Goal: Task Accomplishment & Management: Use online tool/utility

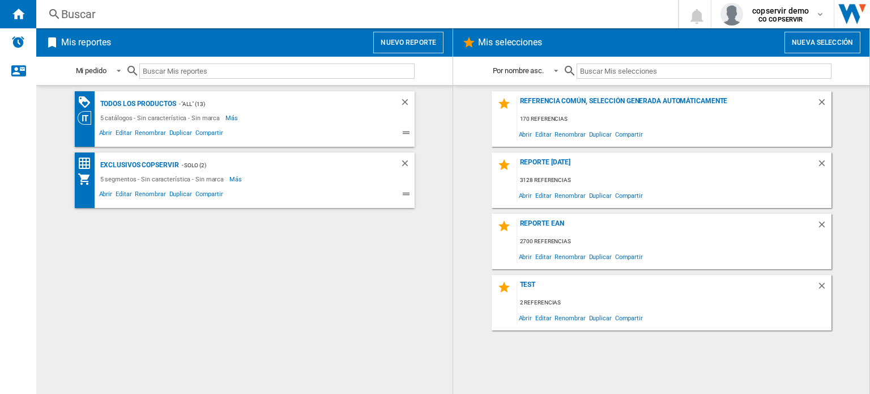
click at [405, 36] on button "Nuevo reporte" at bounding box center [408, 43] width 70 height 22
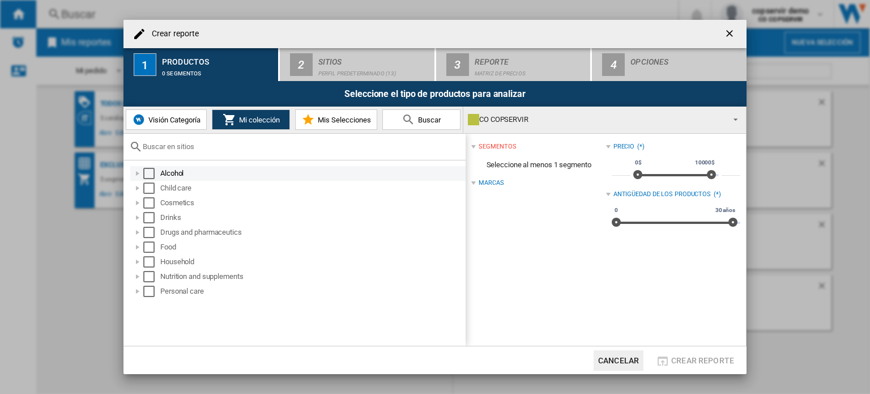
click at [147, 169] on div "Select" at bounding box center [148, 173] width 11 height 11
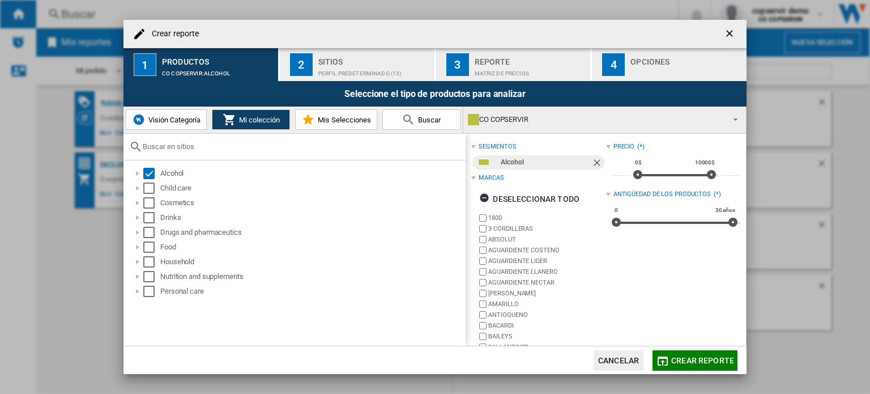
click at [335, 56] on div "Sitios" at bounding box center [374, 59] width 112 height 12
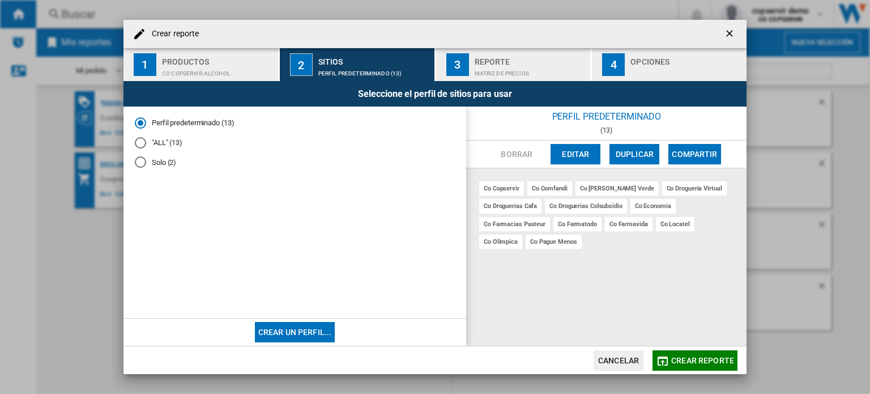
click at [161, 143] on md-radio-button ""ALL" (13)" at bounding box center [295, 142] width 320 height 11
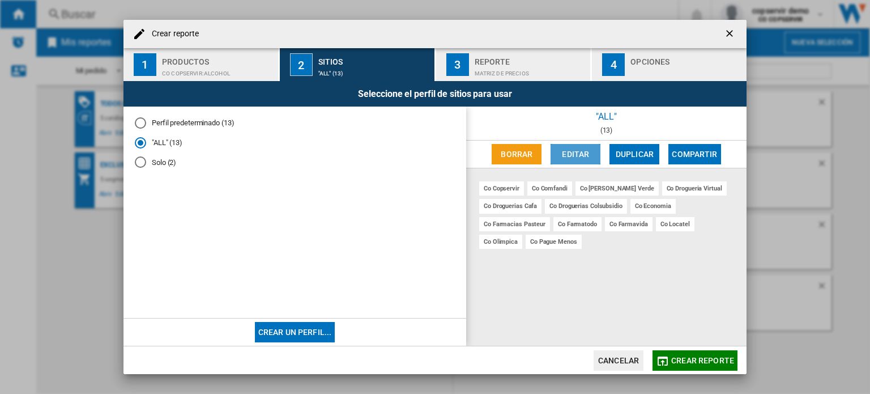
click at [573, 156] on button "Editar" at bounding box center [575, 154] width 50 height 20
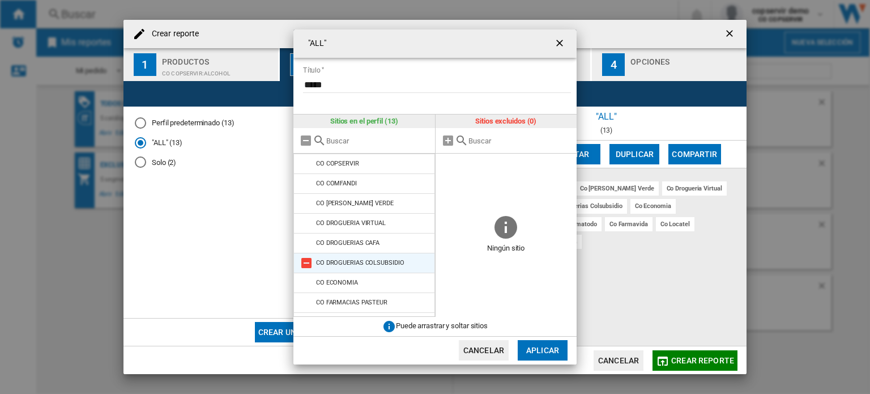
scroll to position [95, 0]
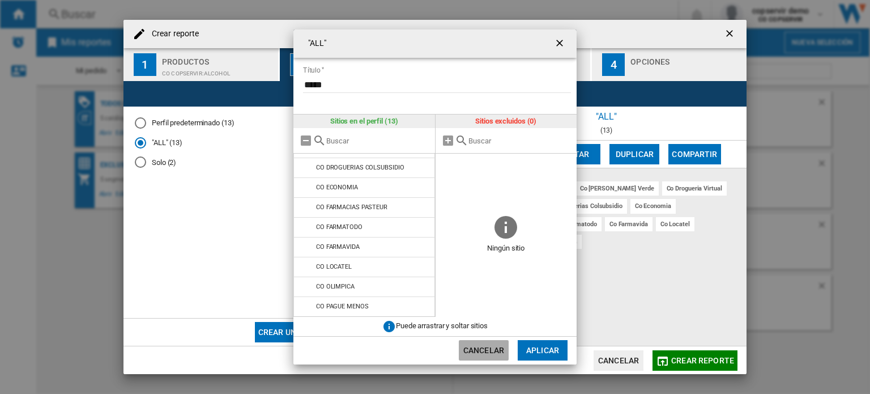
click at [488, 341] on button "Cancelar" at bounding box center [484, 350] width 50 height 20
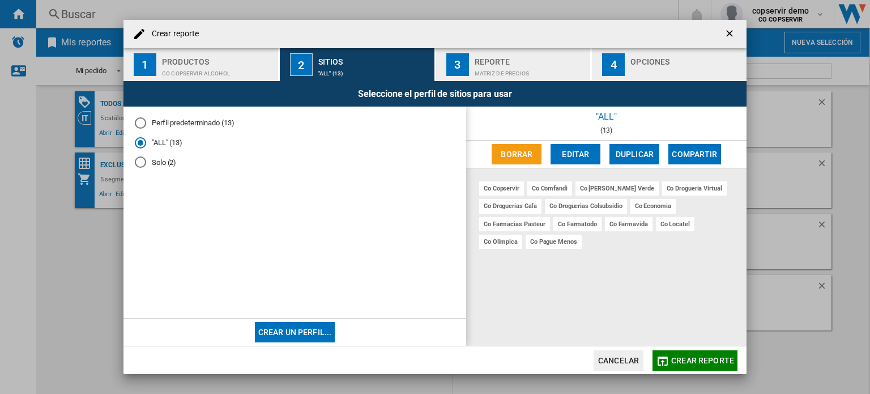
click at [634, 357] on button "Cancelar" at bounding box center [619, 360] width 50 height 20
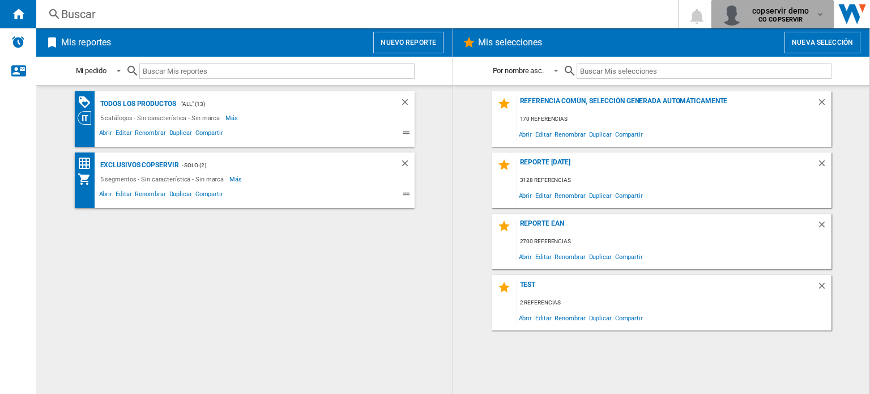
click at [782, 18] on b "CO COPSERVIR" at bounding box center [780, 19] width 45 height 7
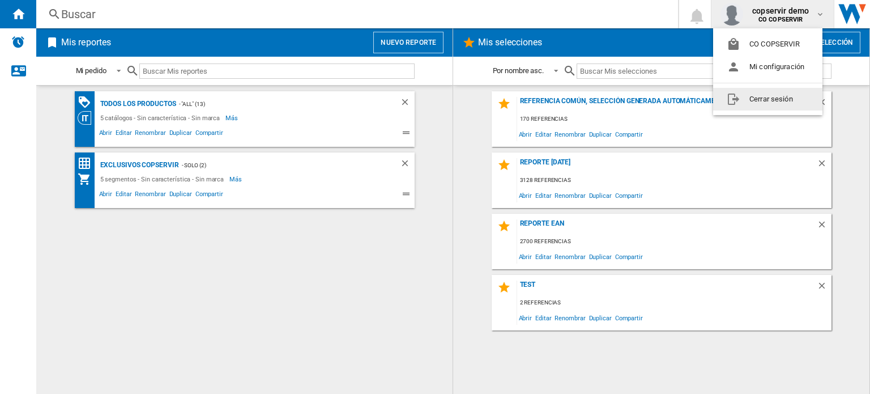
click at [775, 101] on button "Cerrar sesión" at bounding box center [767, 99] width 109 height 23
